Goal: Navigation & Orientation: Find specific page/section

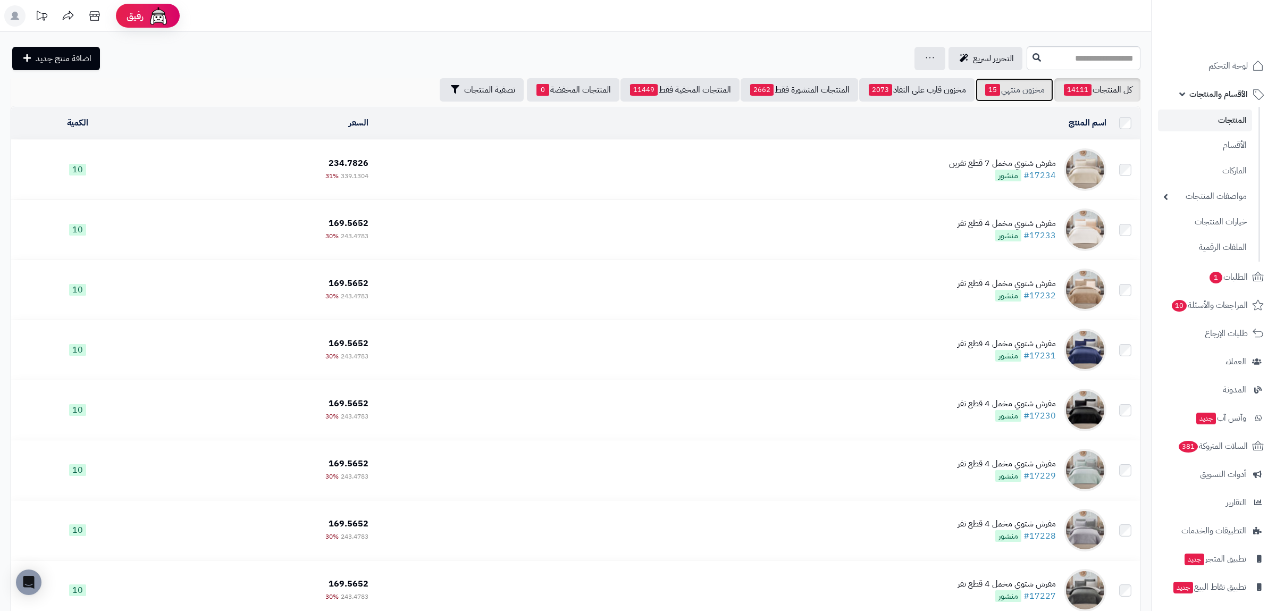
click at [997, 92] on link "مخزون منتهي 15" at bounding box center [1014, 89] width 78 height 23
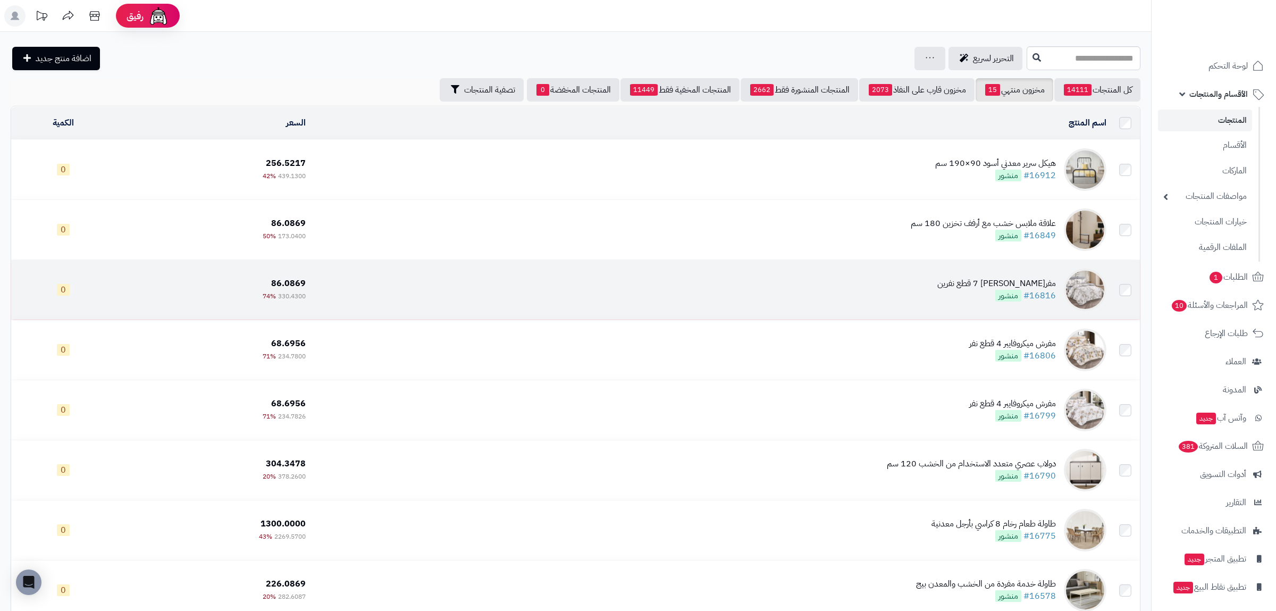
scroll to position [248, 0]
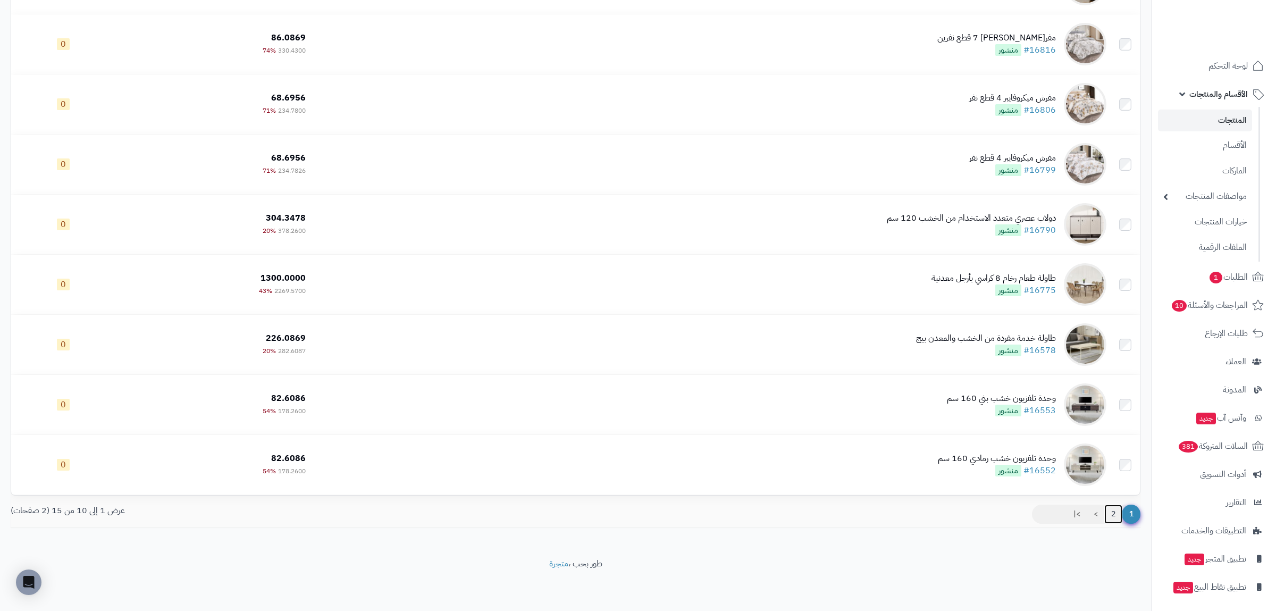
click at [1110, 520] on link "2" at bounding box center [1113, 513] width 18 height 19
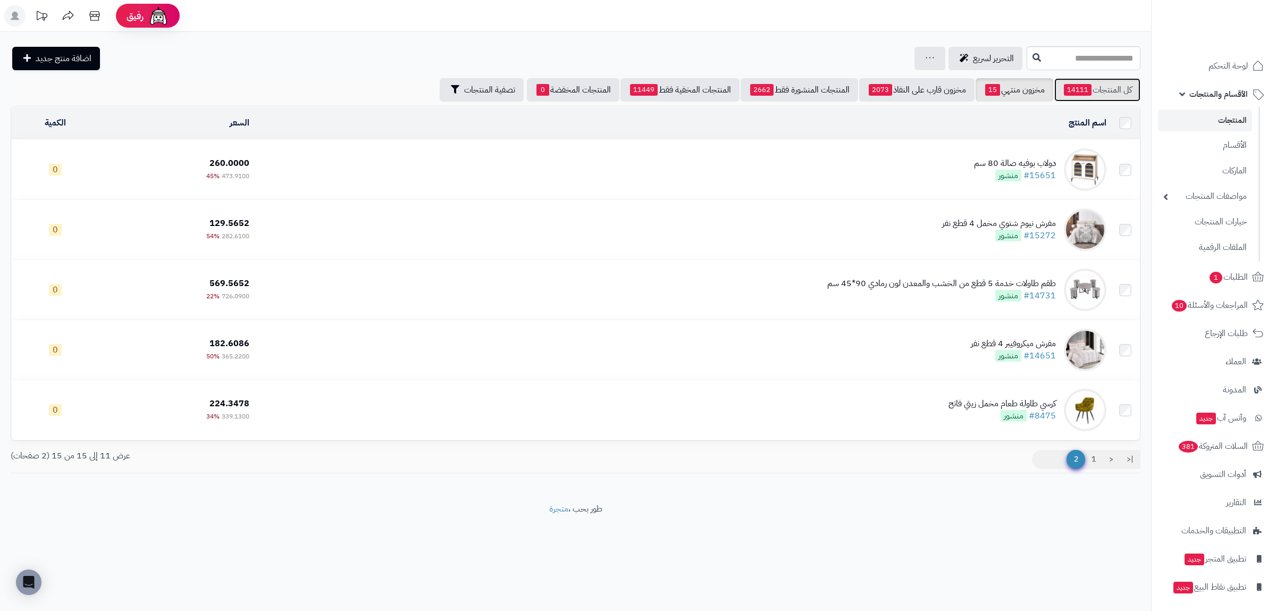
click at [1111, 85] on link "كل المنتجات 14111" at bounding box center [1097, 89] width 86 height 23
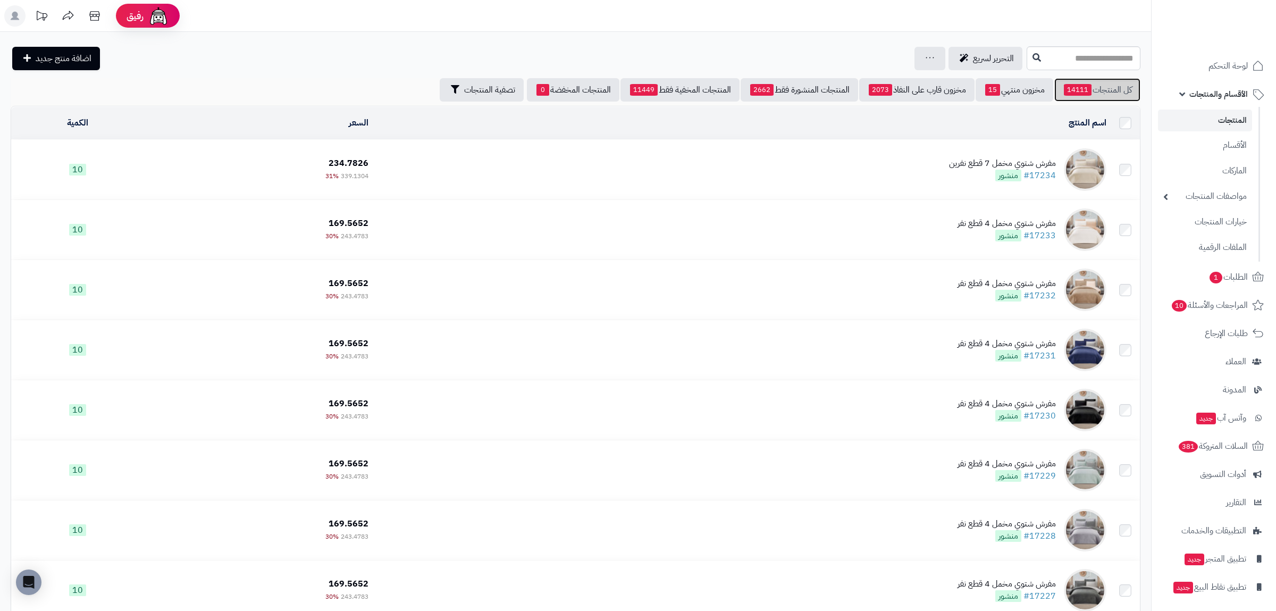
click at [1098, 96] on link "كل المنتجات 14111" at bounding box center [1097, 89] width 86 height 23
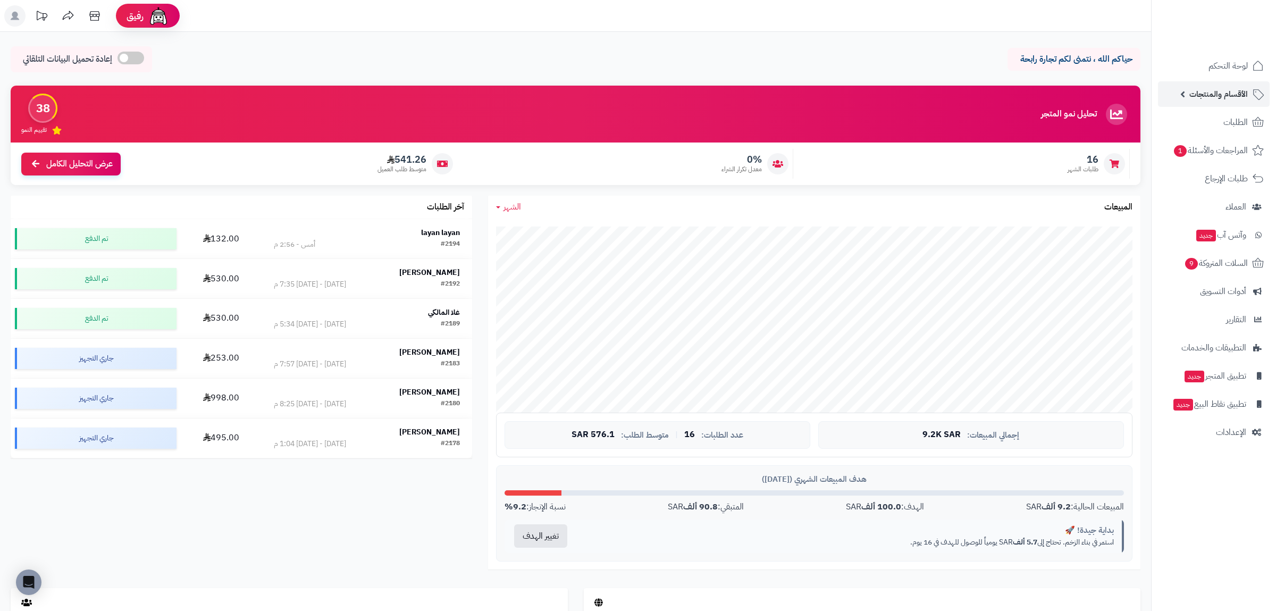
click at [1211, 90] on span "الأقسام والمنتجات" at bounding box center [1218, 94] width 58 height 15
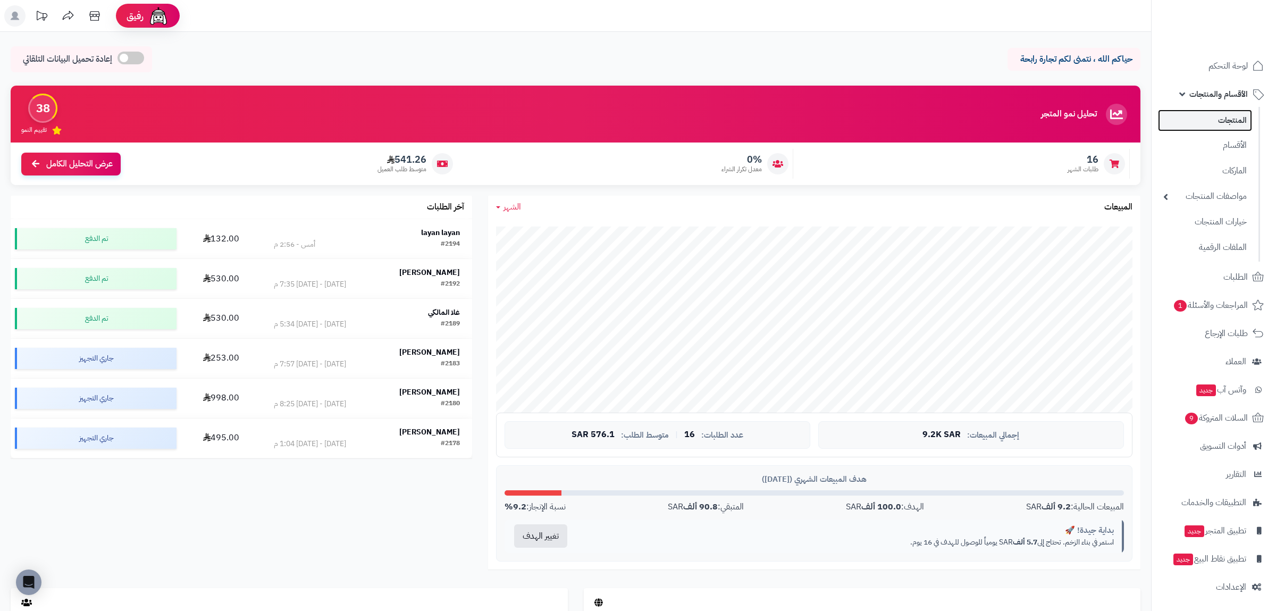
click at [1218, 129] on link "المنتجات" at bounding box center [1205, 120] width 94 height 22
